Goal: Navigation & Orientation: Go to known website

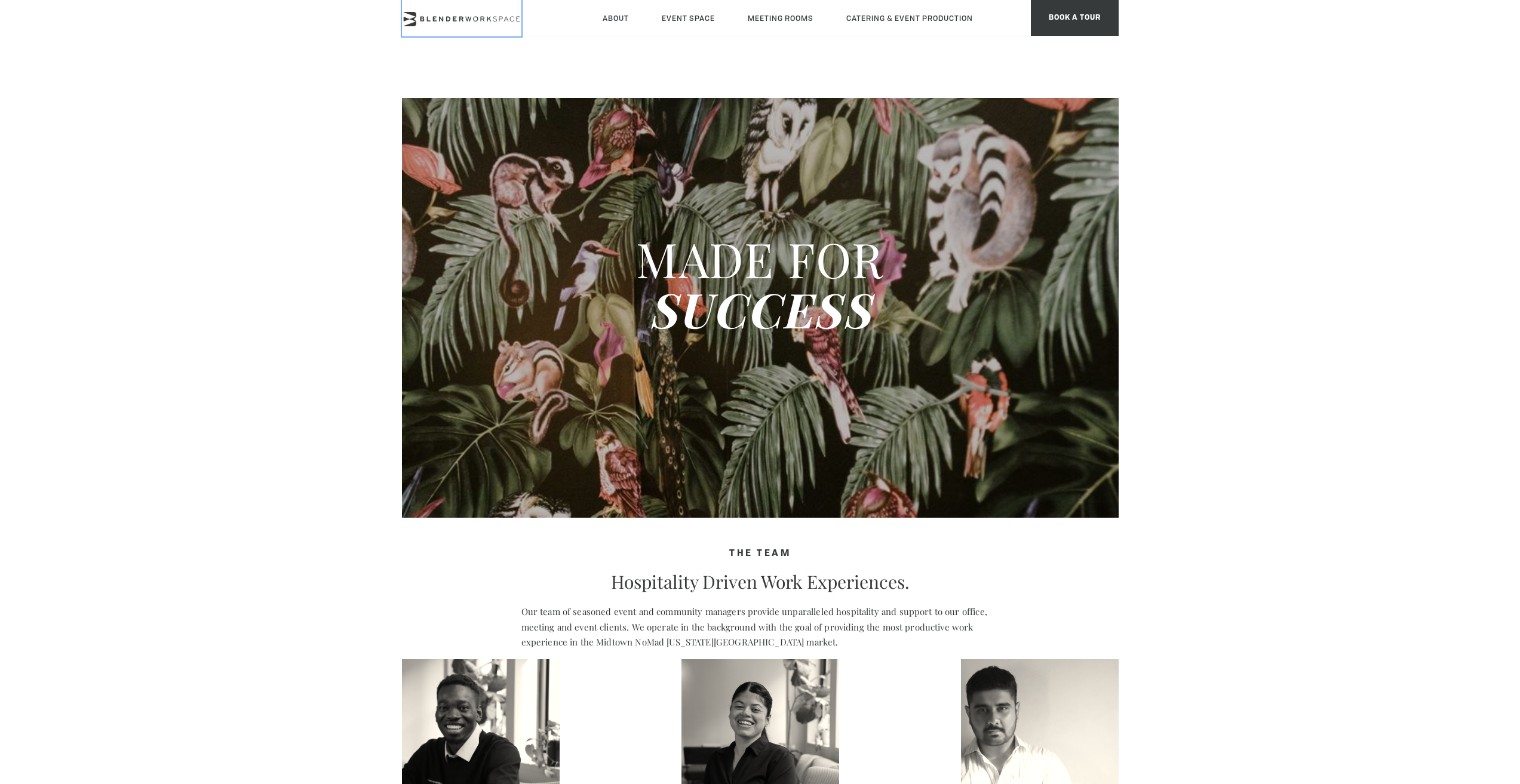
click at [419, 14] on icon at bounding box center [461, 19] width 119 height 14
